Goal: Check status: Check status

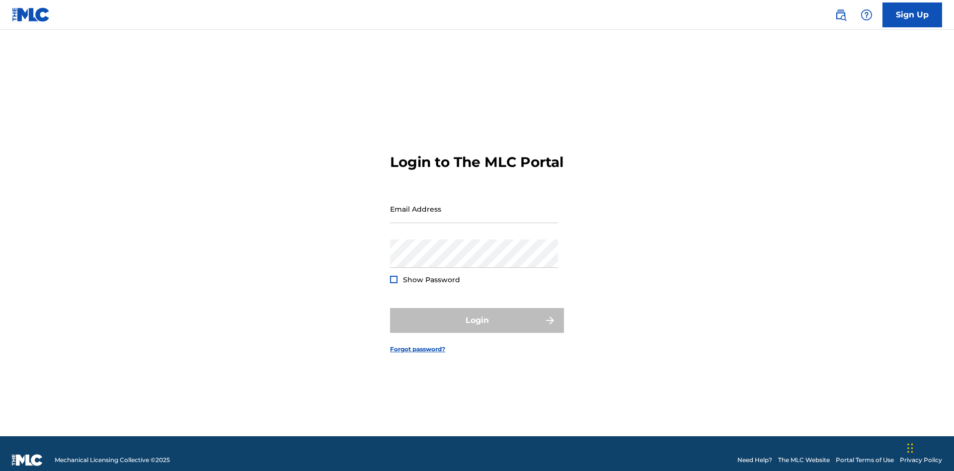
scroll to position [13, 0]
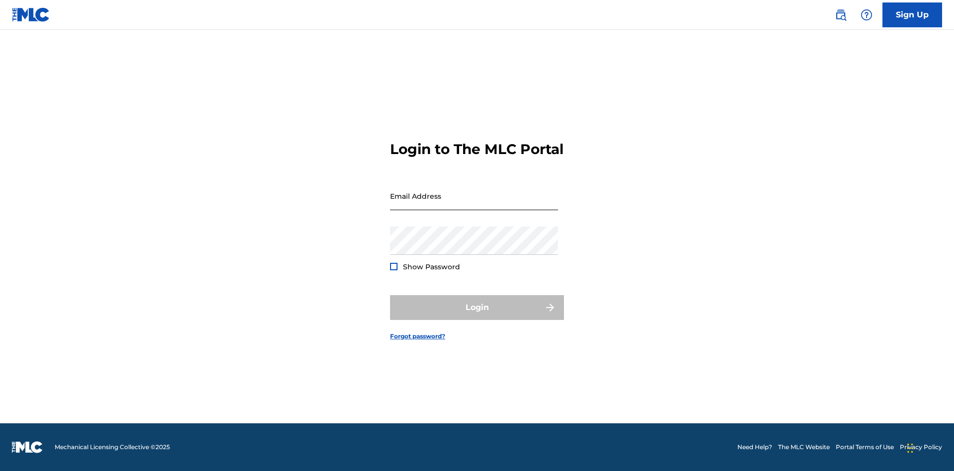
click at [474, 204] on input "Email Address" at bounding box center [474, 196] width 168 height 28
type input "[EMAIL_ADDRESS][DOMAIN_NAME]"
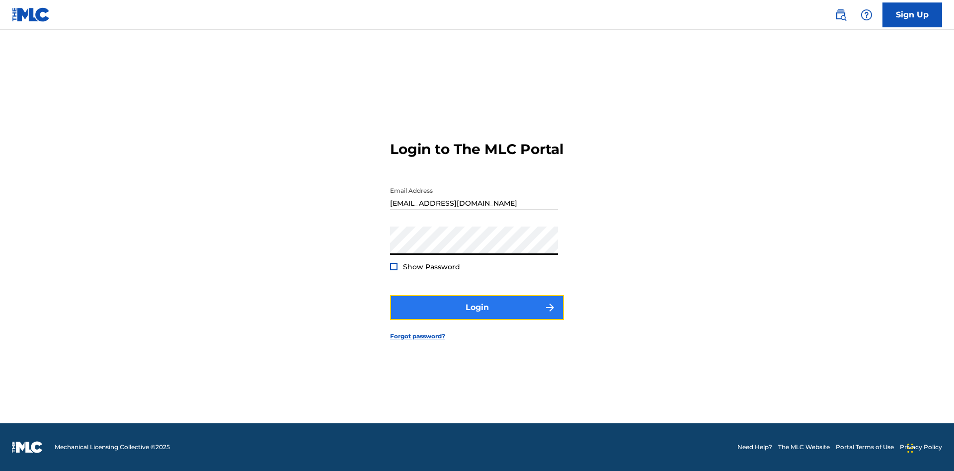
click at [477, 316] on button "Login" at bounding box center [477, 307] width 174 height 25
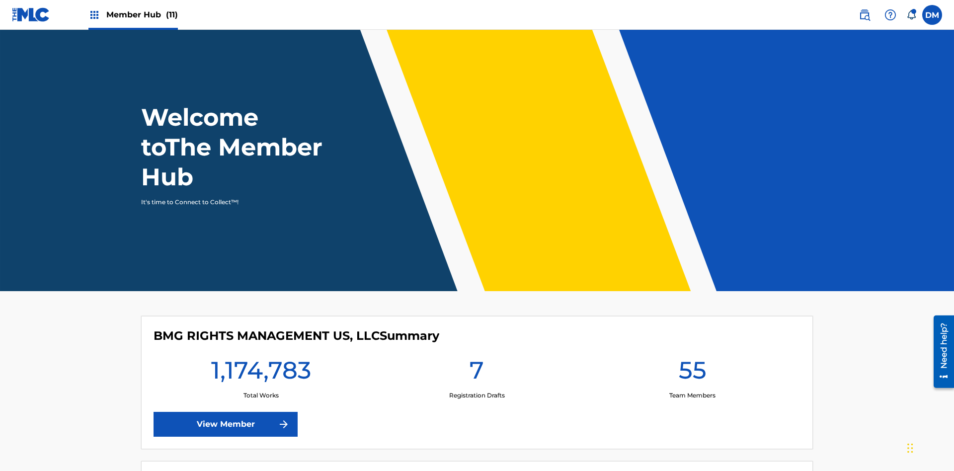
click at [133, 14] on span "Member Hub (11)" at bounding box center [142, 14] width 72 height 11
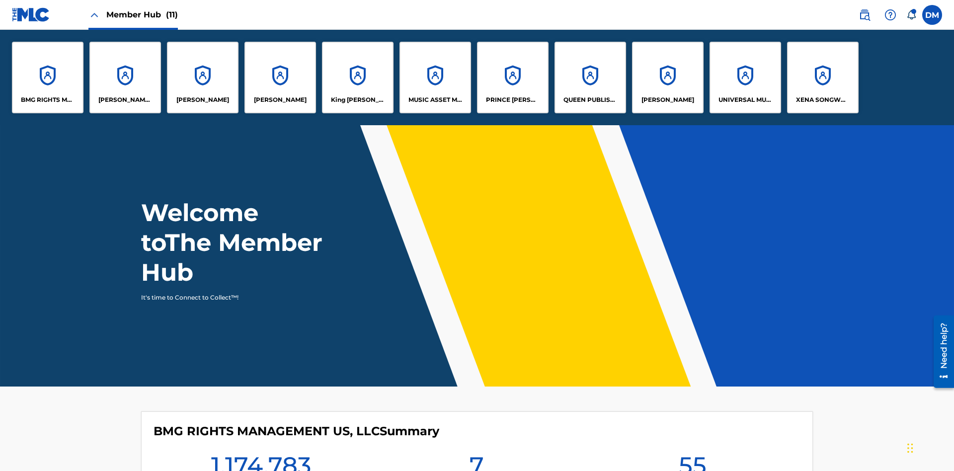
scroll to position [36, 0]
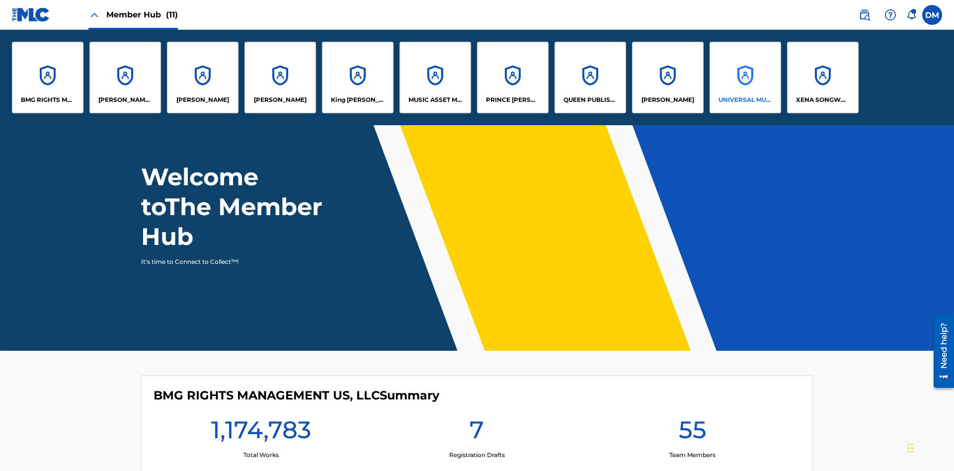
click at [744, 100] on p "UNIVERSAL MUSIC PUB GROUP" at bounding box center [745, 99] width 54 height 9
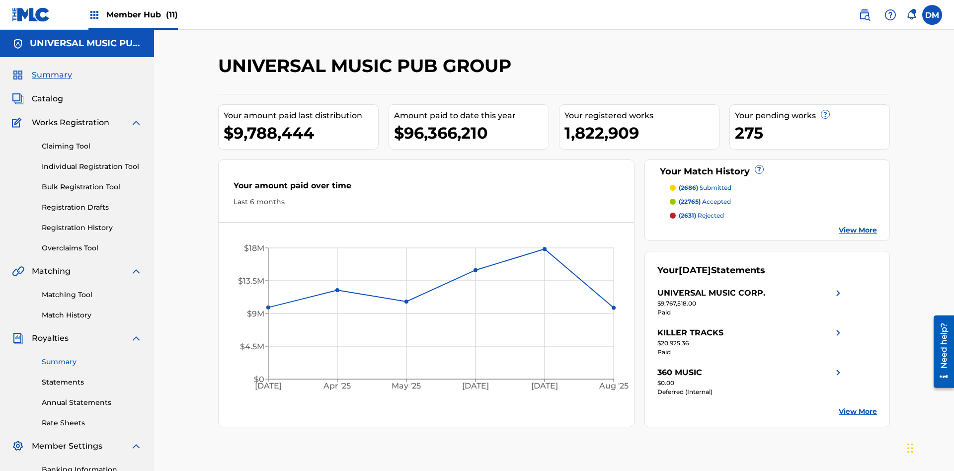
click at [92, 357] on link "Summary" at bounding box center [92, 362] width 100 height 10
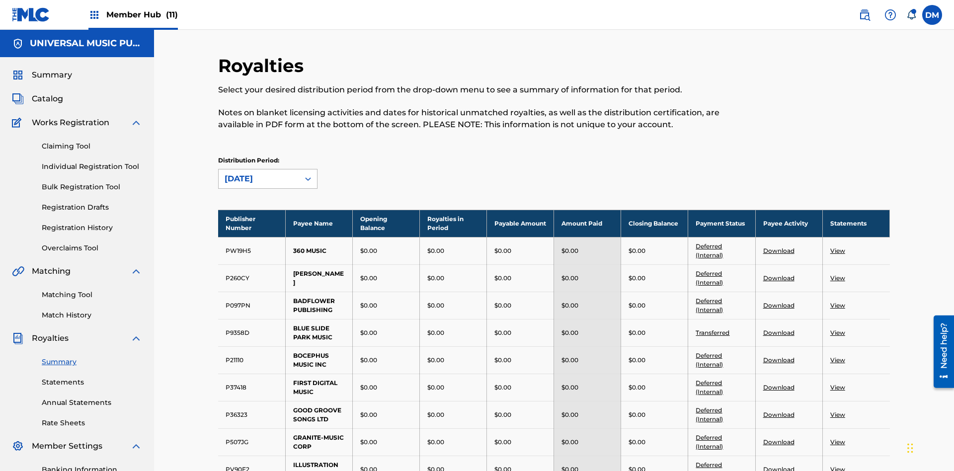
click at [259, 173] on div "[DATE]" at bounding box center [258, 179] width 69 height 12
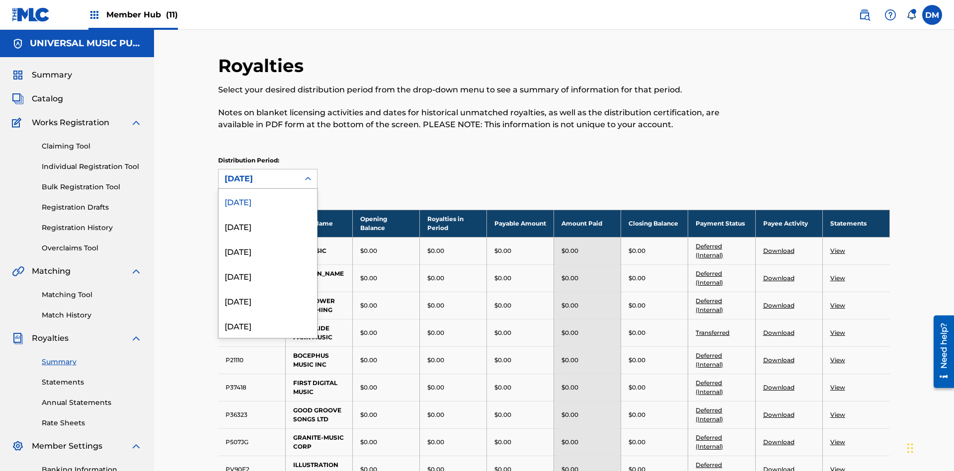
click at [259, 173] on div "[DATE]" at bounding box center [258, 179] width 69 height 12
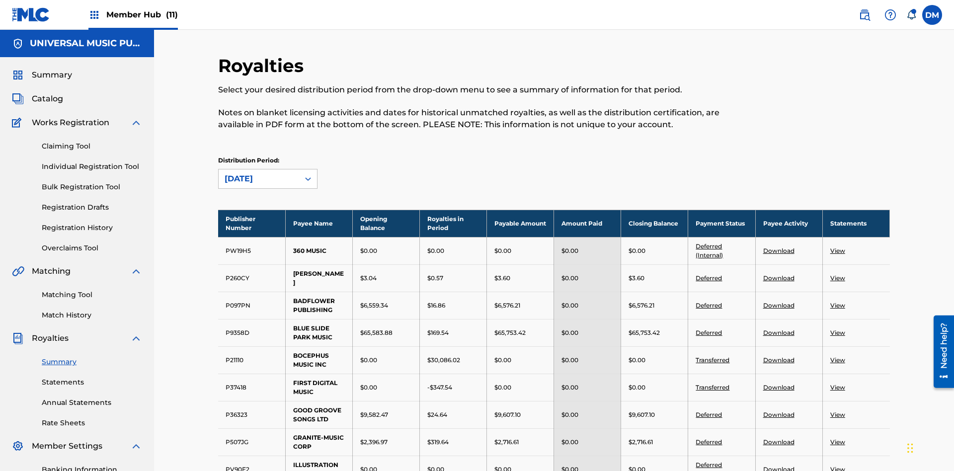
click at [259, 173] on div "[DATE]" at bounding box center [258, 179] width 69 height 12
